Goal: Task Accomplishment & Management: Complete application form

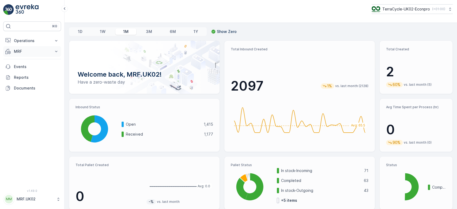
click at [35, 46] on button "MRF" at bounding box center [32, 51] width 58 height 11
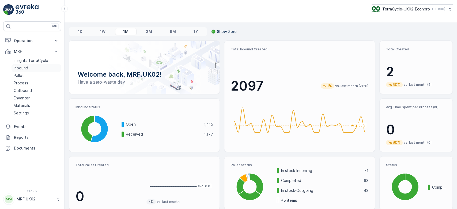
click at [29, 67] on link "Inbound" at bounding box center [37, 67] width 50 height 7
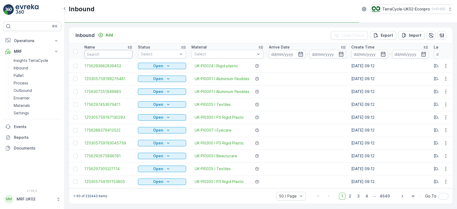
click at [97, 57] on input "text" at bounding box center [108, 54] width 48 height 9
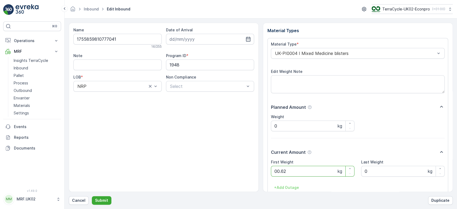
click at [92, 196] on button "Submit" at bounding box center [102, 200] width 20 height 9
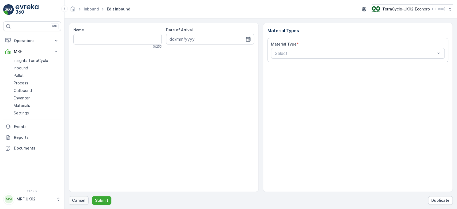
click at [79, 200] on p "Cancel" at bounding box center [78, 200] width 13 height 5
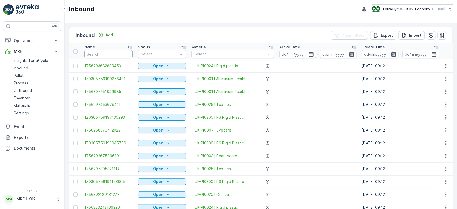
click at [107, 55] on input "text" at bounding box center [108, 54] width 48 height 9
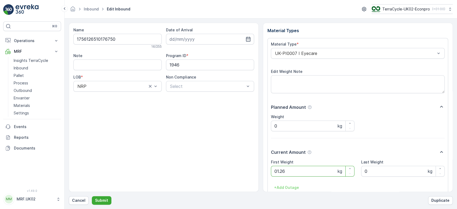
click at [92, 196] on button "Submit" at bounding box center [102, 200] width 20 height 9
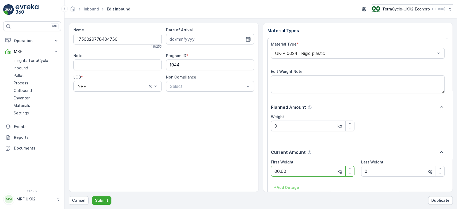
click at [92, 196] on button "Submit" at bounding box center [102, 200] width 20 height 9
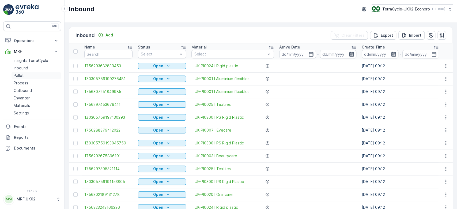
click at [22, 77] on p "Pallet" at bounding box center [19, 75] width 10 height 5
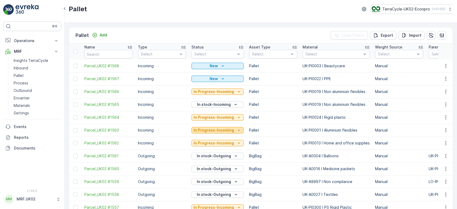
click at [216, 128] on p "In Progress-Incoming" at bounding box center [214, 129] width 40 height 5
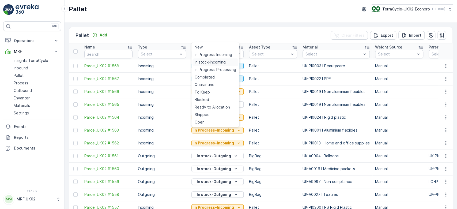
click at [212, 60] on span "In stock-Incoming" at bounding box center [210, 61] width 31 height 5
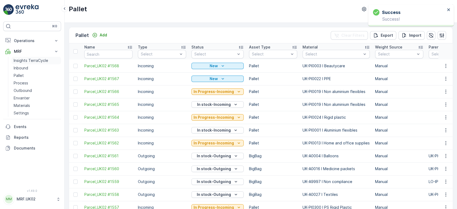
click at [20, 63] on link "Insights TerraCycle" at bounding box center [37, 60] width 50 height 7
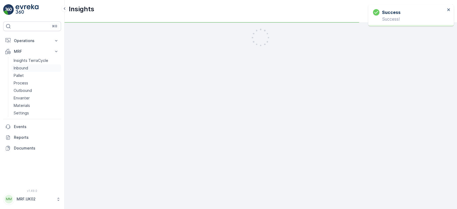
click at [21, 66] on p "Inbound" at bounding box center [21, 67] width 14 height 5
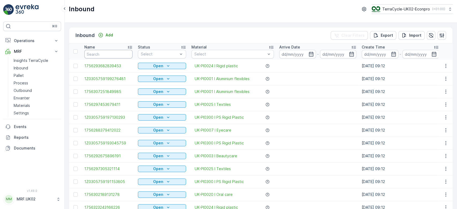
click at [99, 51] on input "text" at bounding box center [108, 54] width 48 height 9
click at [24, 78] on link "Pallet" at bounding box center [37, 75] width 50 height 7
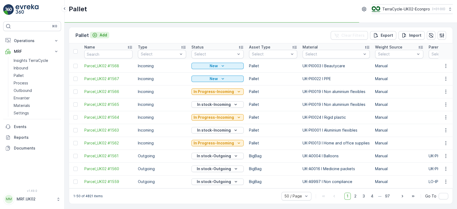
click at [104, 35] on p "Add" at bounding box center [103, 34] width 7 height 5
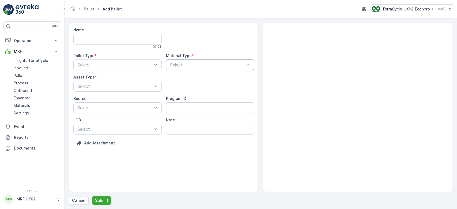
click at [175, 61] on div "Select" at bounding box center [210, 64] width 88 height 11
type input "alum"
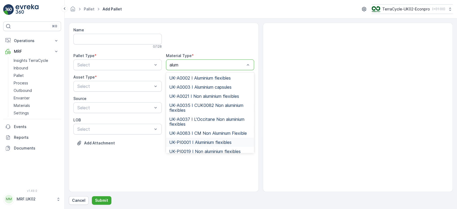
click at [220, 142] on span "UK-PI0001 I Aluminium flexibles" at bounding box center [200, 142] width 62 height 5
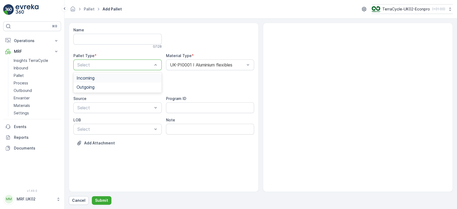
click at [105, 76] on div "Incoming" at bounding box center [118, 78] width 82 height 5
click at [90, 108] on div "Pallet" at bounding box center [118, 108] width 82 height 5
click at [103, 200] on p "Submit" at bounding box center [101, 200] width 13 height 5
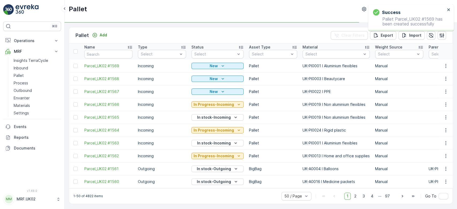
click at [103, 200] on div "1-50 of 4822 items 50 / Page 1 2 3 4 ... 97 Go To" at bounding box center [260, 195] width 383 height 15
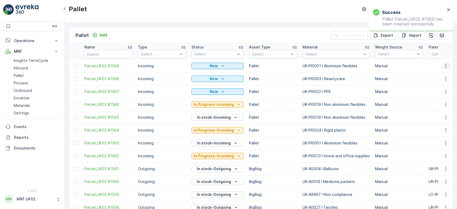
click at [446, 66] on icon "button" at bounding box center [445, 65] width 5 height 5
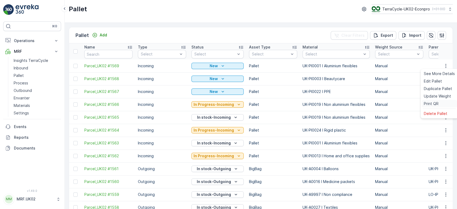
click at [438, 105] on span "Print QR" at bounding box center [431, 103] width 15 height 5
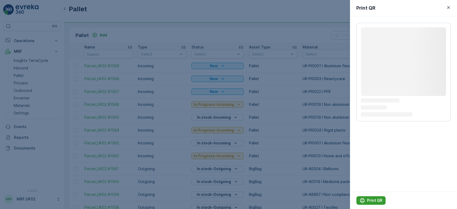
click at [371, 200] on p "Print QR" at bounding box center [374, 200] width 15 height 5
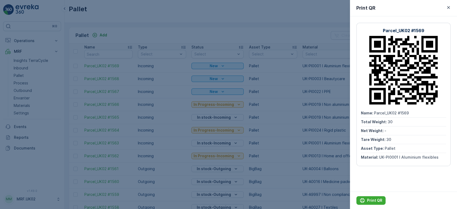
click at [24, 68] on div at bounding box center [228, 104] width 457 height 209
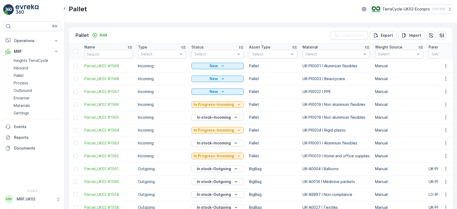
click at [24, 68] on p "Inbound" at bounding box center [21, 67] width 14 height 5
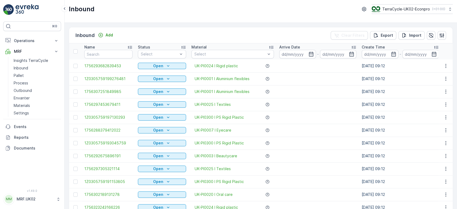
click at [93, 54] on input "text" at bounding box center [108, 54] width 48 height 9
